Goal: Answer question/provide support

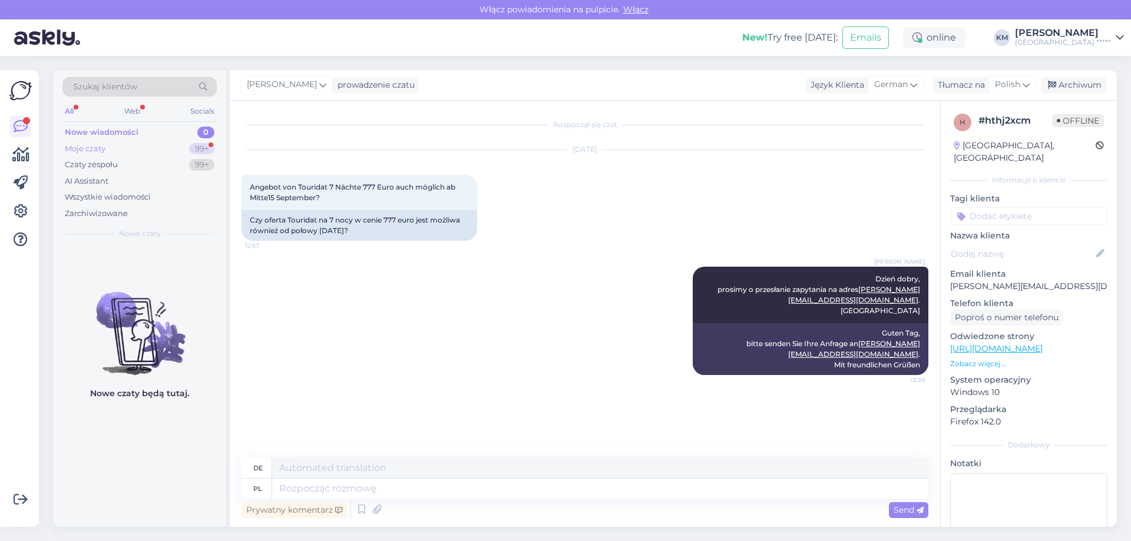
click at [130, 150] on div "Moje czaty 99+" at bounding box center [139, 149] width 154 height 16
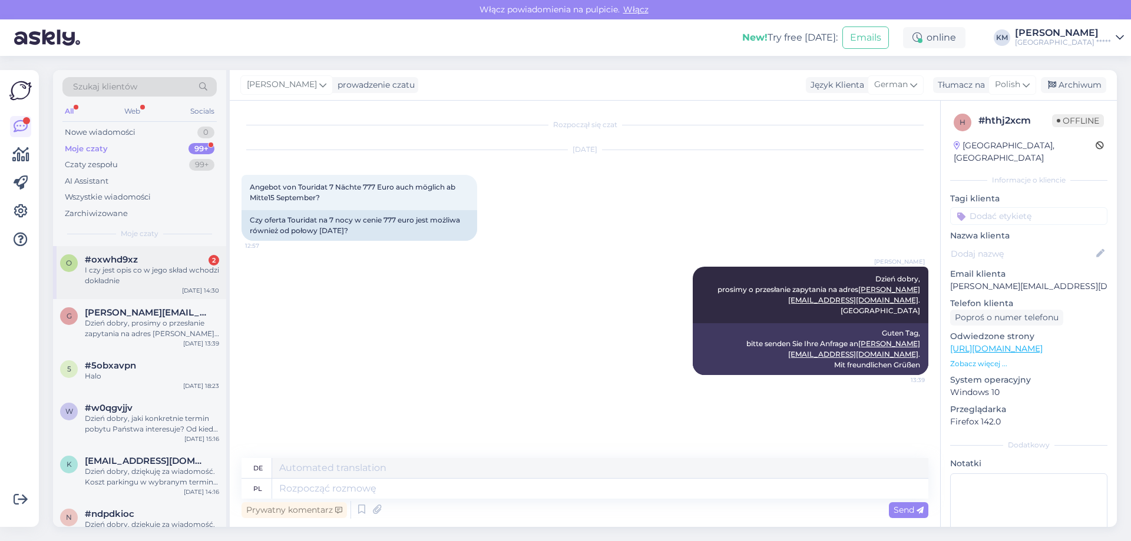
click at [149, 276] on div "I czy jest opis co w jego skład wchodzi dokładnie" at bounding box center [152, 275] width 134 height 21
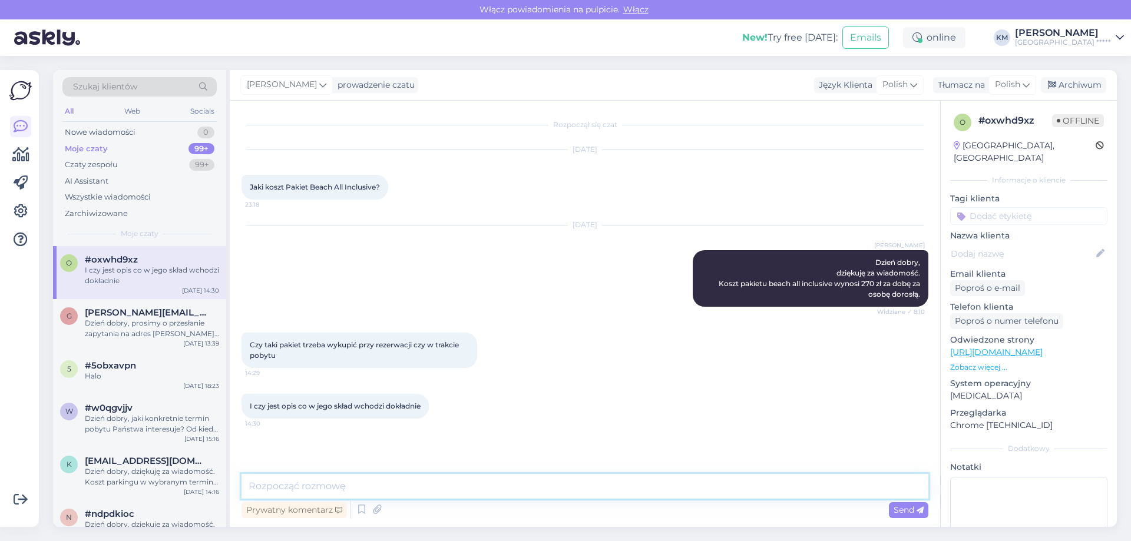
click at [292, 489] on textarea at bounding box center [584, 486] width 687 height 25
click at [309, 487] on textarea "Wspomnany pakiet stanowi dodatek do pobytu w ramach pakietu" at bounding box center [584, 486] width 687 height 25
click at [343, 485] on textarea "Wspomniany pakiet stanowi dodatek do pobytu w ramach pakietu" at bounding box center [584, 486] width 687 height 25
click at [330, 482] on textarea "Wspomniany pakiet stanowi dodatek do pobytu w ramach pakietu" at bounding box center [584, 486] width 687 height 25
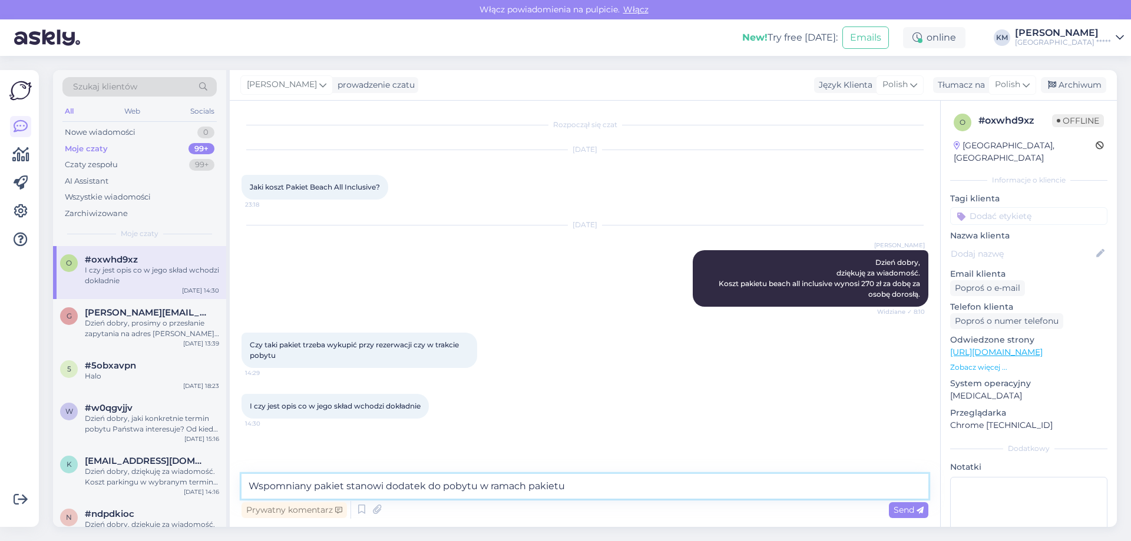
click at [350, 486] on textarea "Wspomniany pakiet stanowi dodatek do pobytu w ramach pakietu" at bounding box center [584, 486] width 687 height 25
drag, startPoint x: 621, startPoint y: 487, endPoint x: 1, endPoint y: 473, distance: 621.0
click at [0, 477] on div "Pierwsze kroki Lista kontrolna, aby uzyskać większą wartość Blisko Połącz Faceb…" at bounding box center [565, 298] width 1131 height 485
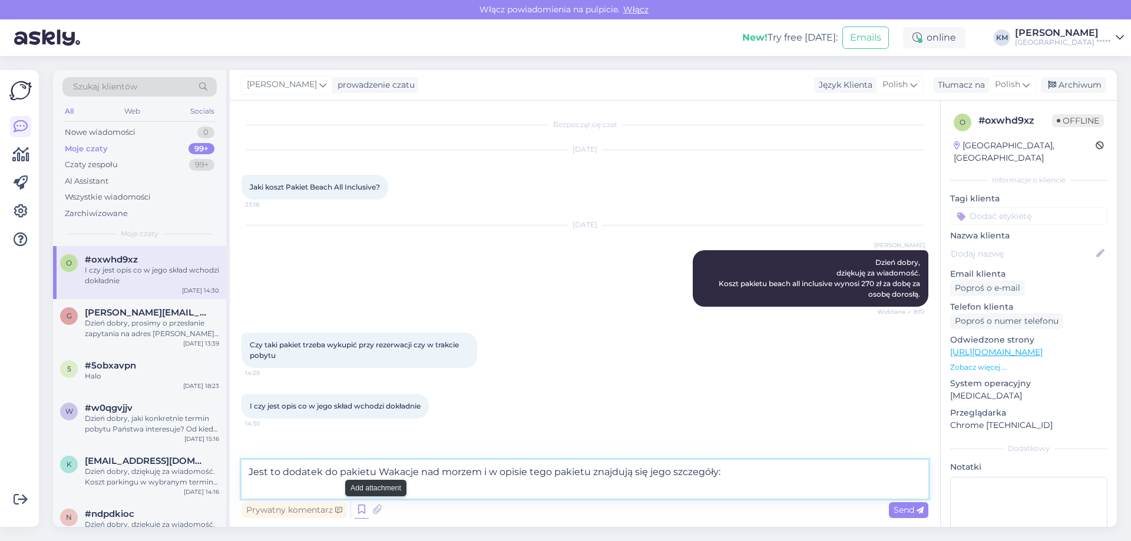
paste textarea "Pakiet Beach All Inclusive zawiera: W godzinach 10:00-22:00: napoje bezalkoholo…"
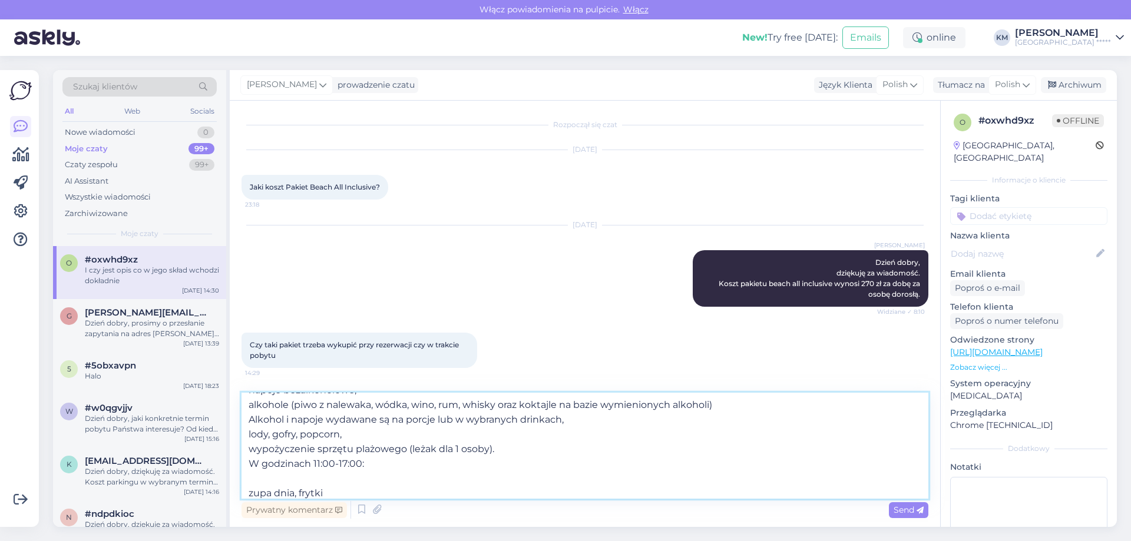
click at [312, 475] on textarea "Jest to dodatek do pakietu Wakacje nad morzem i w opisie tego pakietu znajdują …" at bounding box center [584, 446] width 687 height 106
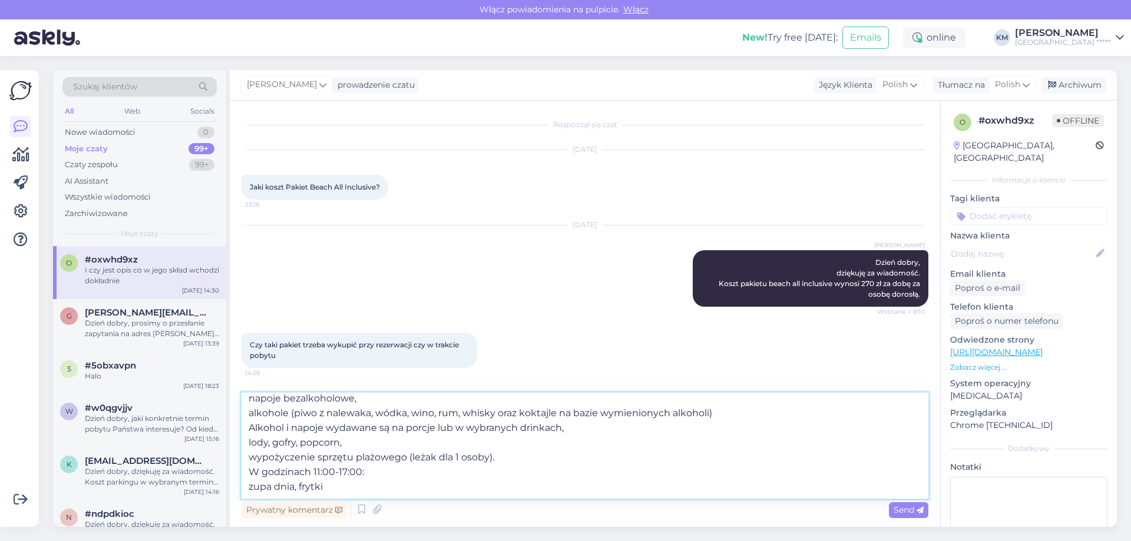
scroll to position [6, 0]
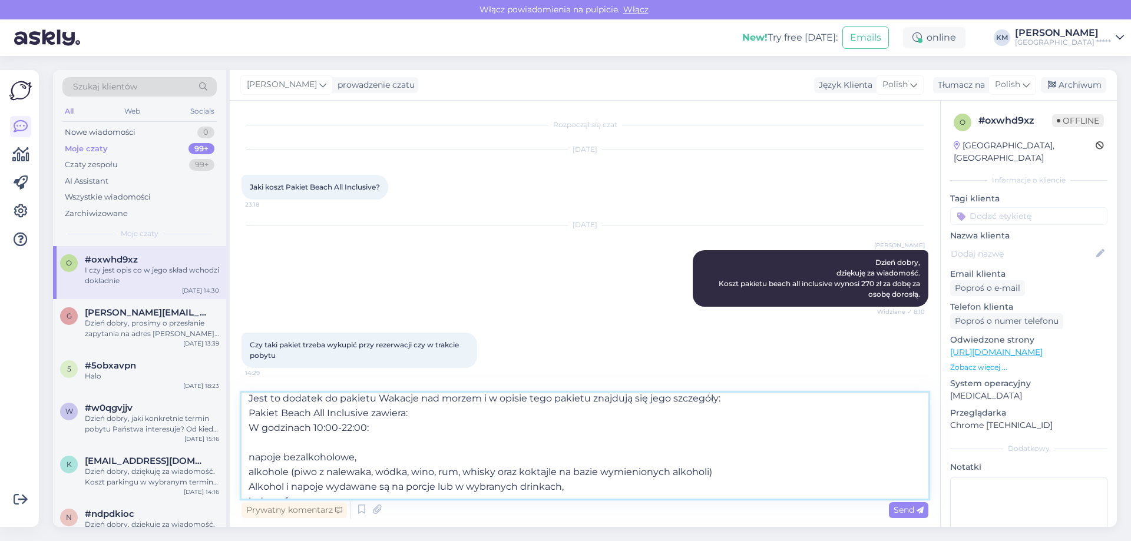
click at [244, 447] on textarea "Jest to dodatek do pakietu Wakacje nad morzem i w opisie tego pakietu znajdują …" at bounding box center [584, 446] width 687 height 106
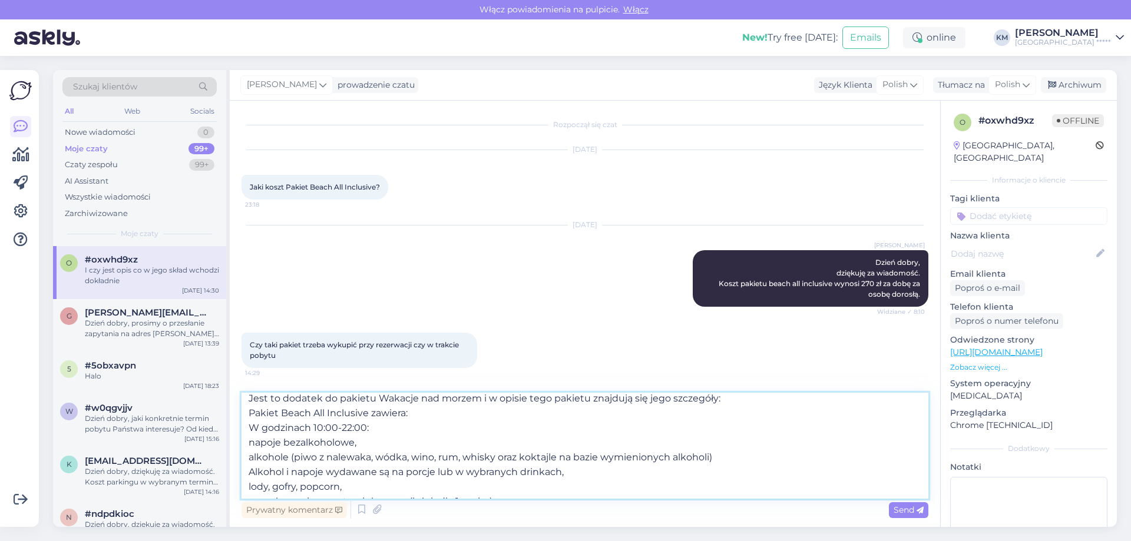
click at [247, 446] on textarea "Jest to dodatek do pakietu Wakacje nad morzem i w opisie tego pakietu znajdują …" at bounding box center [584, 446] width 687 height 106
click at [246, 458] on textarea "Jest to dodatek do pakietu Wakacje nad morzem i w opisie tego pakietu znajdują …" at bounding box center [584, 446] width 687 height 106
click at [248, 485] on textarea "Jest to dodatek do pakietu Wakacje nad morzem i w opisie tego pakietu znajdują …" at bounding box center [584, 446] width 687 height 106
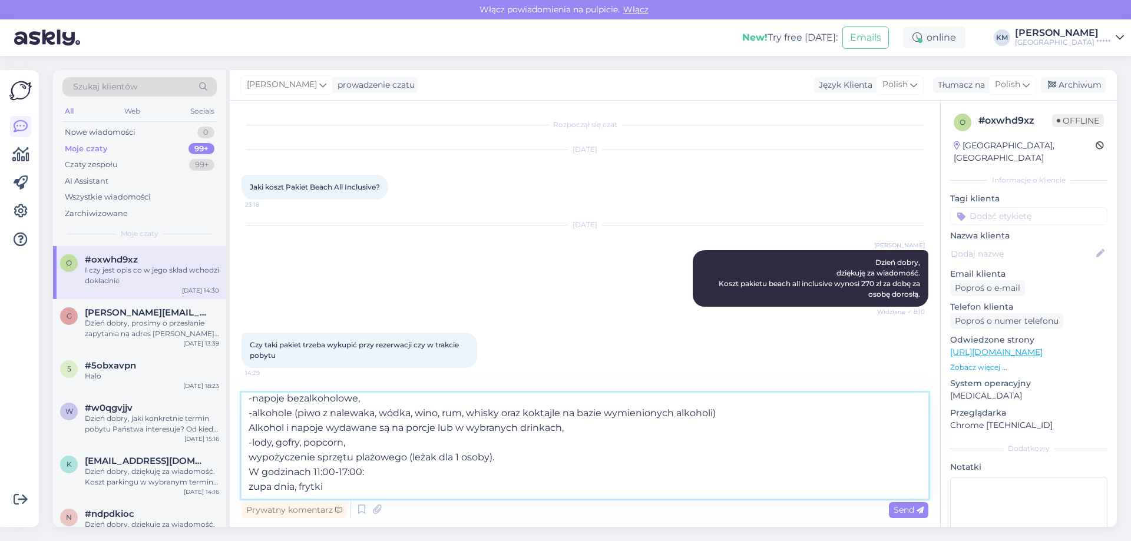
click at [243, 458] on textarea "Jest to dodatek do pakietu Wakacje nad morzem i w opisie tego pakietu znajdują …" at bounding box center [584, 446] width 687 height 106
click at [248, 484] on textarea "Jest to dodatek do pakietu Wakacje nad morzem i w opisie tego pakietu znajdują …" at bounding box center [584, 446] width 687 height 106
click at [333, 491] on textarea "Jest to dodatek do pakietu Wakacje nad morzem i w opisie tego pakietu znajdują …" at bounding box center [584, 446] width 687 height 106
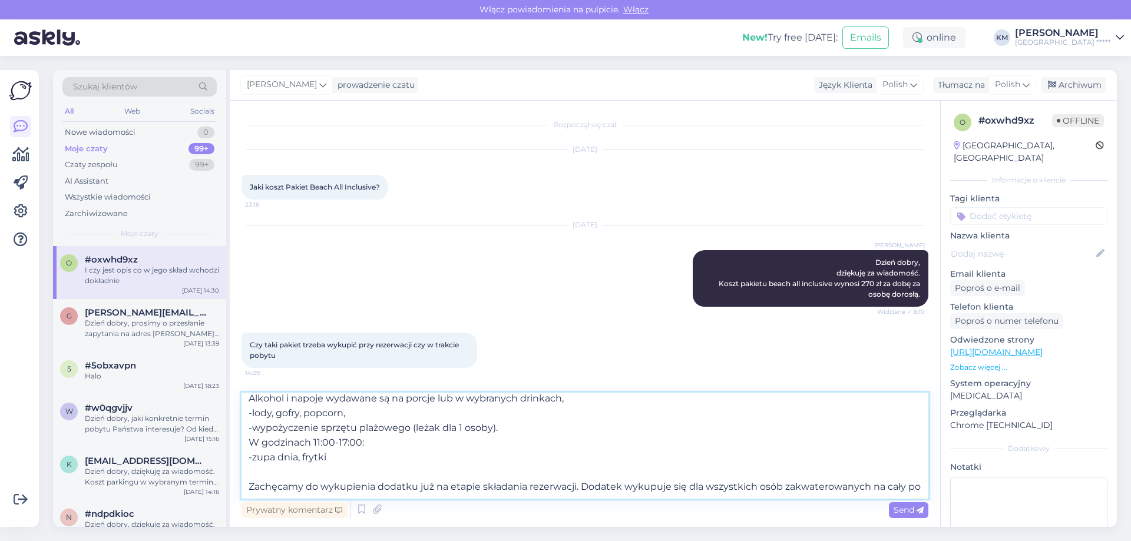
scroll to position [88, 0]
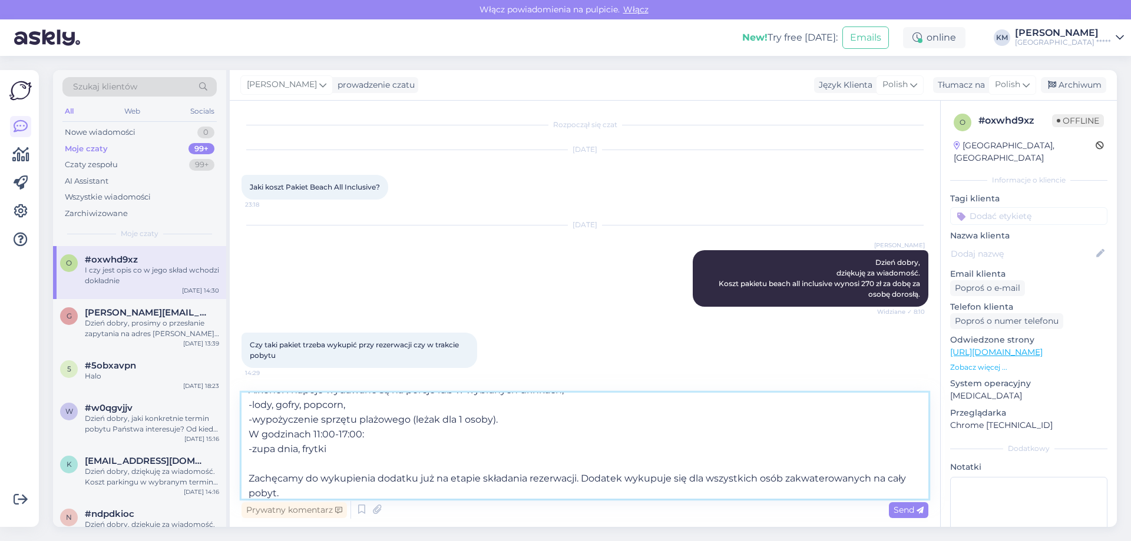
click at [492, 479] on textarea "Jest to dodatek do pakietu Wakacje nad morzem i w opisie tego pakietu znajdują …" at bounding box center [584, 446] width 687 height 106
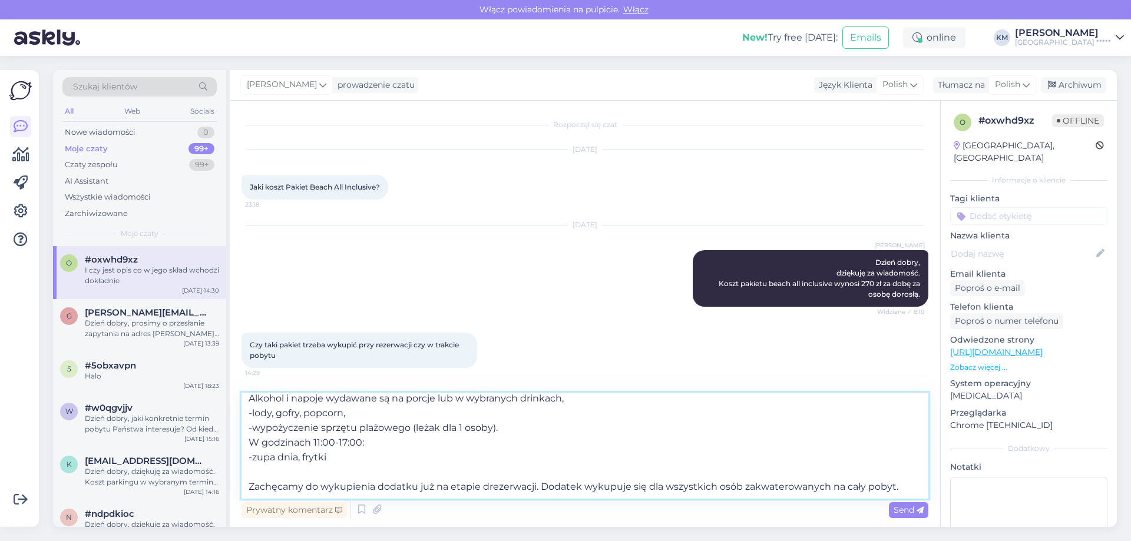
scroll to position [80, 0]
click at [677, 484] on textarea "Jest to dodatek do pakietu Wakacje nad morzem i w opisie tego pakietu znajdują …" at bounding box center [584, 446] width 687 height 106
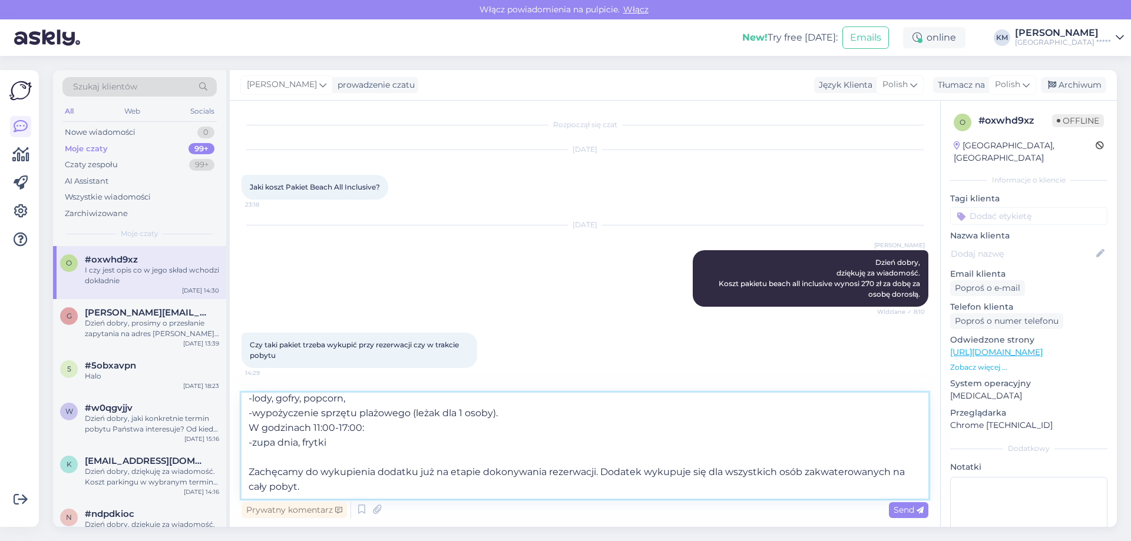
click at [886, 471] on textarea "Jest to dodatek do pakietu Wakacje nad morzem i w opisie tego pakietu znajdują …" at bounding box center [584, 446] width 687 height 106
click at [392, 485] on textarea "Jest to dodatek do pakietu Wakacje nad morzem i w opisie tego pakietu znajdują …" at bounding box center [584, 446] width 687 height 106
click at [320, 489] on textarea "Jest to dodatek do pakietu Wakacje nad morzem i w opisie tego pakietu znajdują …" at bounding box center [584, 446] width 687 height 106
click at [369, 485] on textarea "Jest to dodatek do pakietu Wakacje nad morzem i w opisie tego pakietu znajdują …" at bounding box center [584, 446] width 687 height 106
type textarea "Jest to dodatek do pakietu Wakacje nad morzem i w opisie tego pakietu znajdują …"
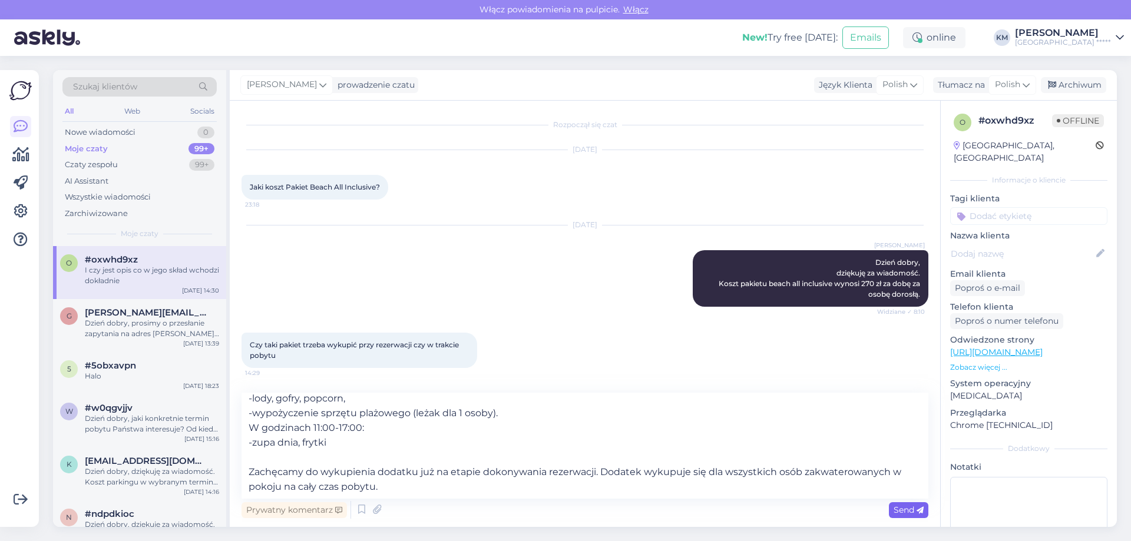
drag, startPoint x: 910, startPoint y: 514, endPoint x: 661, endPoint y: 517, distance: 249.2
click at [910, 514] on span "Send" at bounding box center [909, 510] width 30 height 11
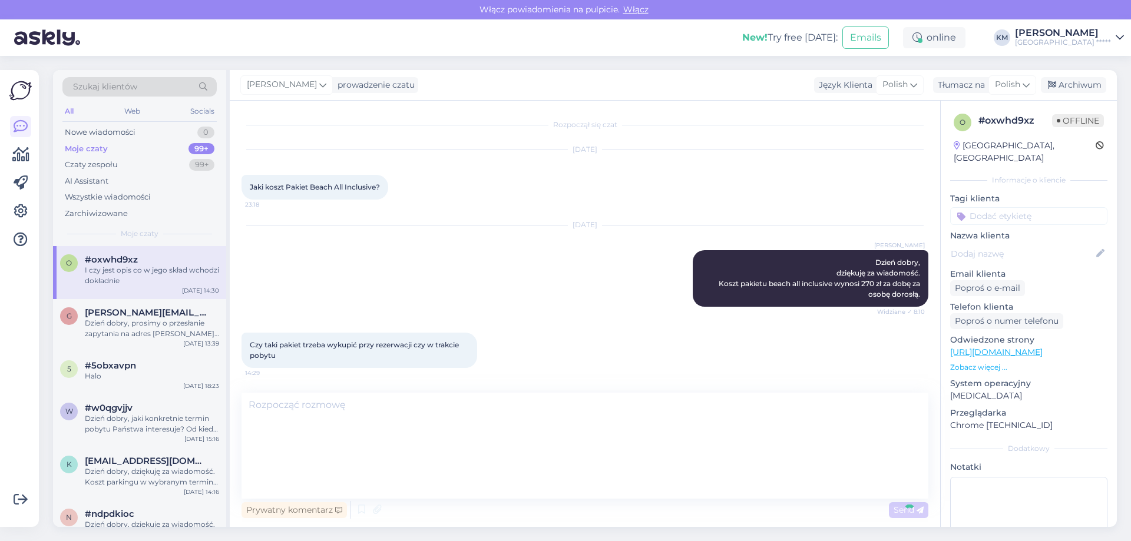
scroll to position [0, 0]
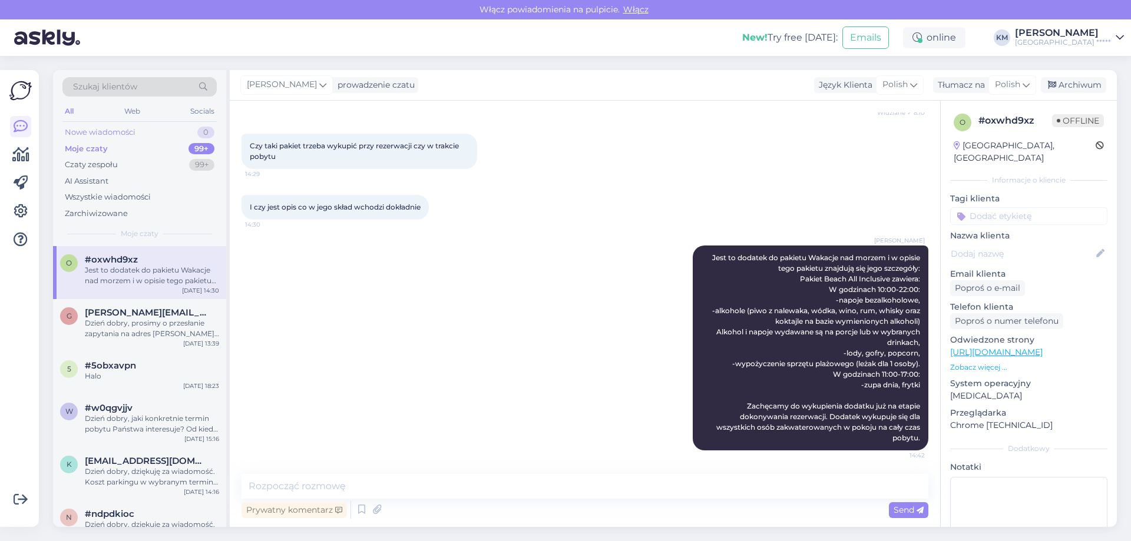
click at [114, 126] on div "Nowe wiadomości 0" at bounding box center [139, 132] width 154 height 16
